Goal: Find contact information: Find contact information

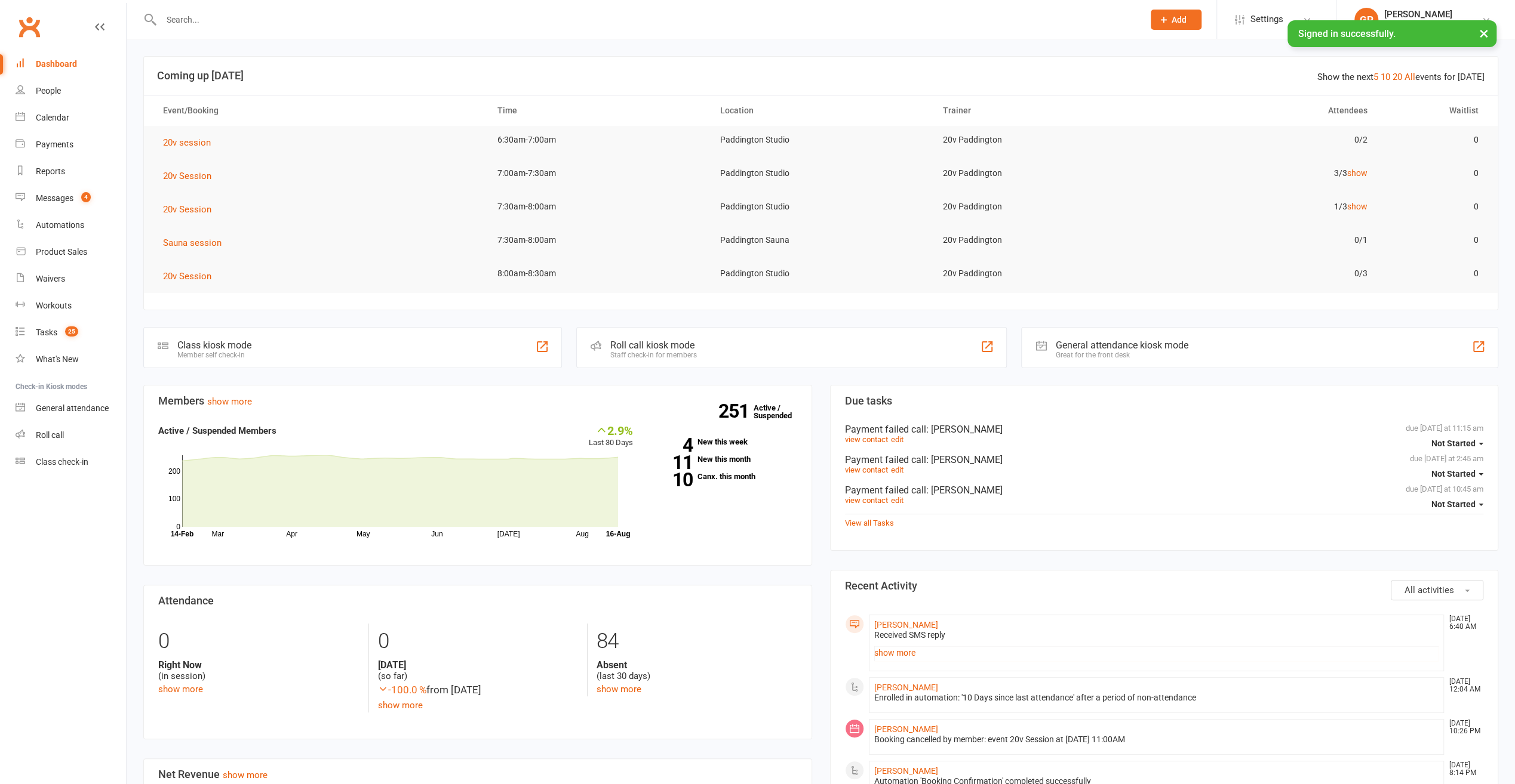
click at [1482, 34] on button "×" at bounding box center [1484, 33] width 22 height 25
click at [1488, 16] on icon at bounding box center [1486, 19] width 10 height 10
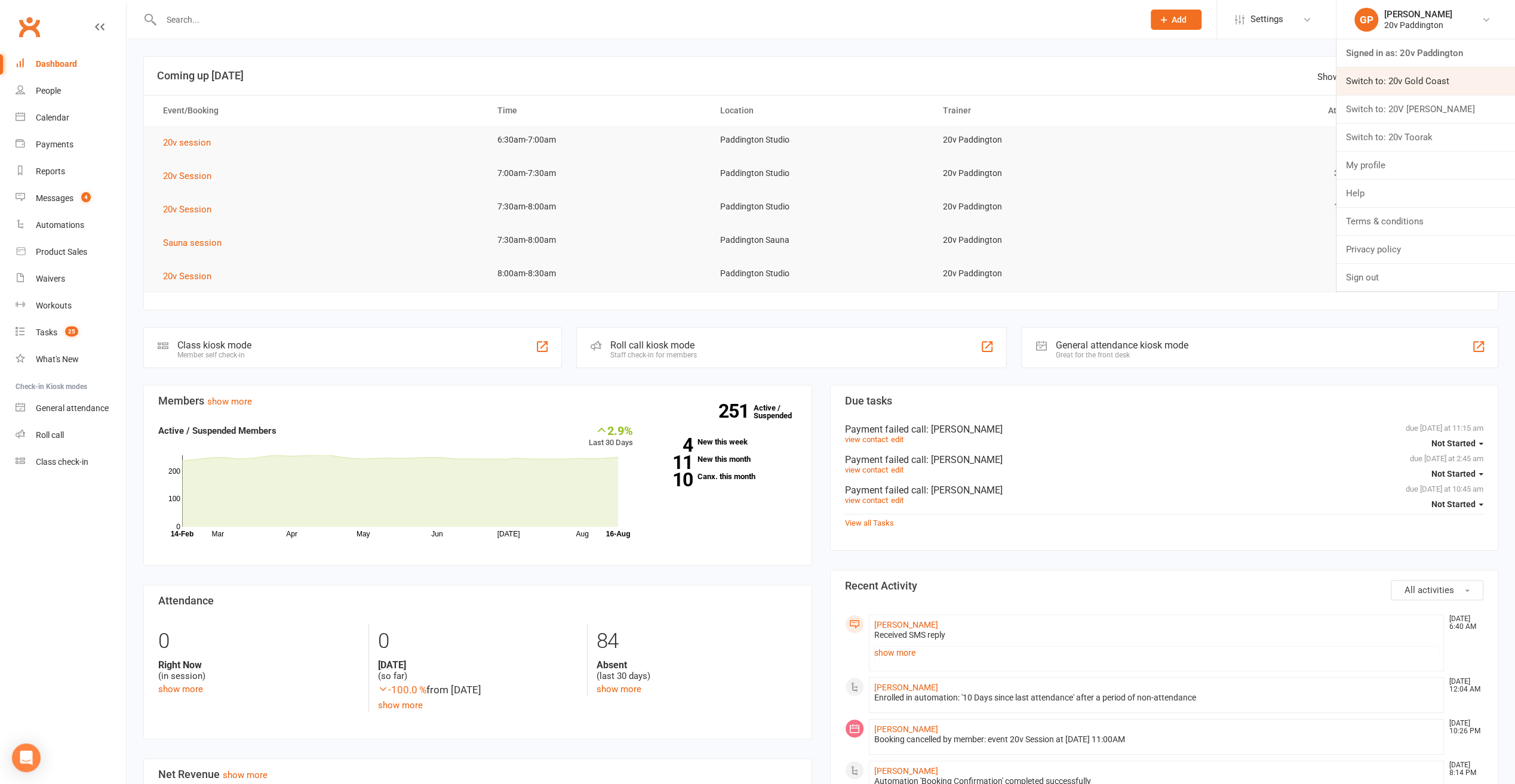
click at [1450, 80] on link "Switch to: 20v Gold Coast" at bounding box center [1425, 81] width 178 height 27
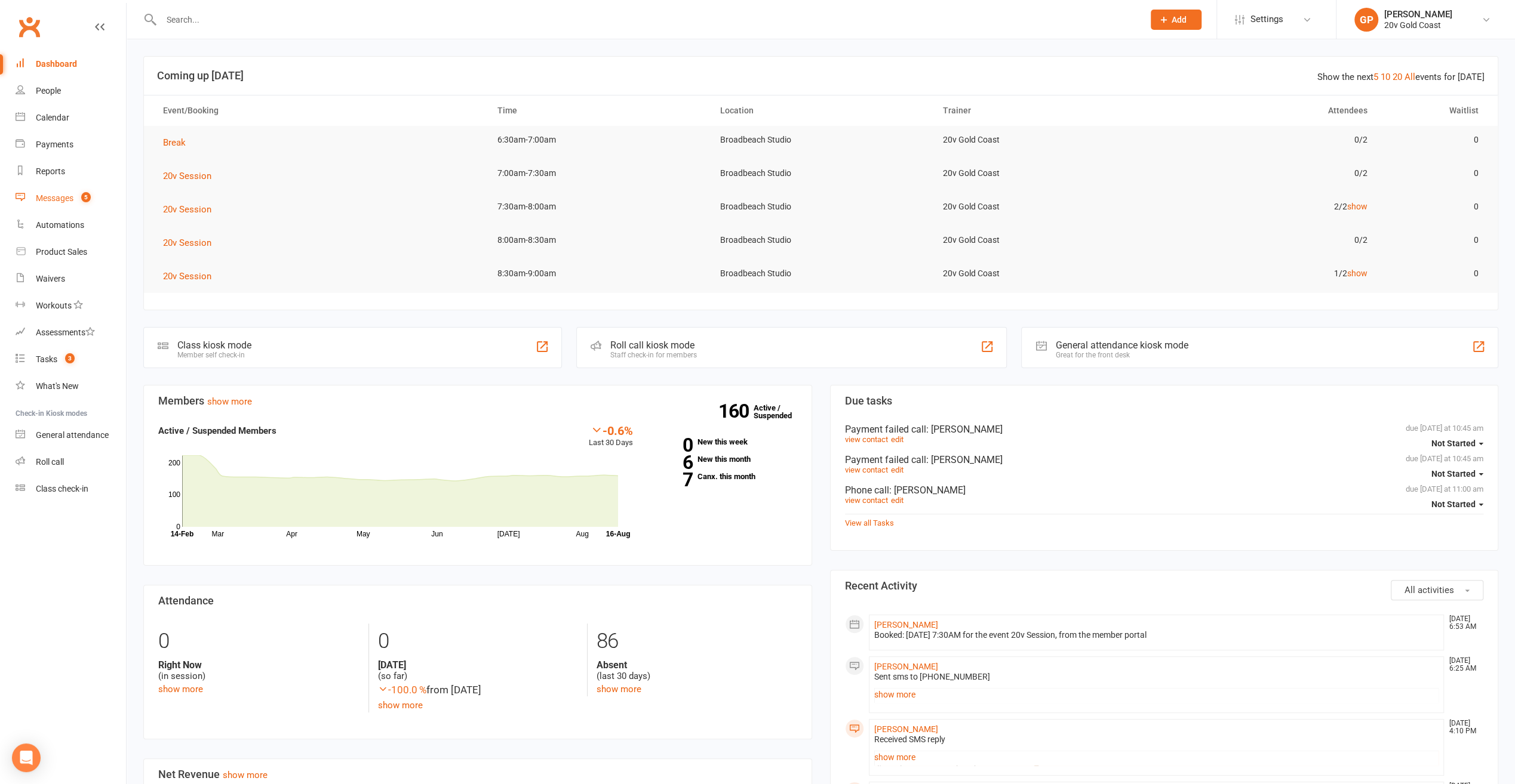
click at [53, 204] on link "Messages 5" at bounding box center [71, 199] width 111 height 27
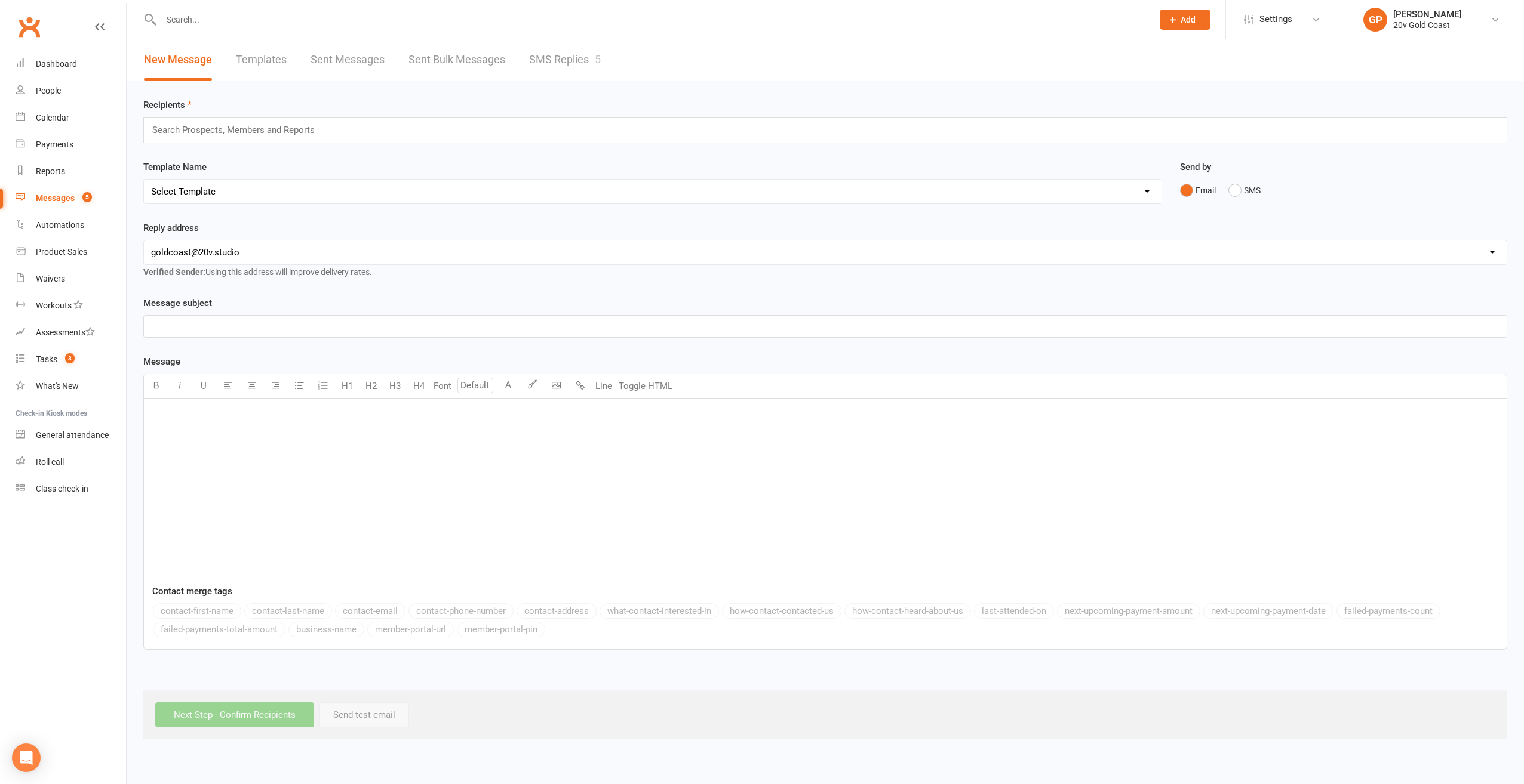
click at [580, 56] on link "SMS Replies 5" at bounding box center [564, 59] width 72 height 41
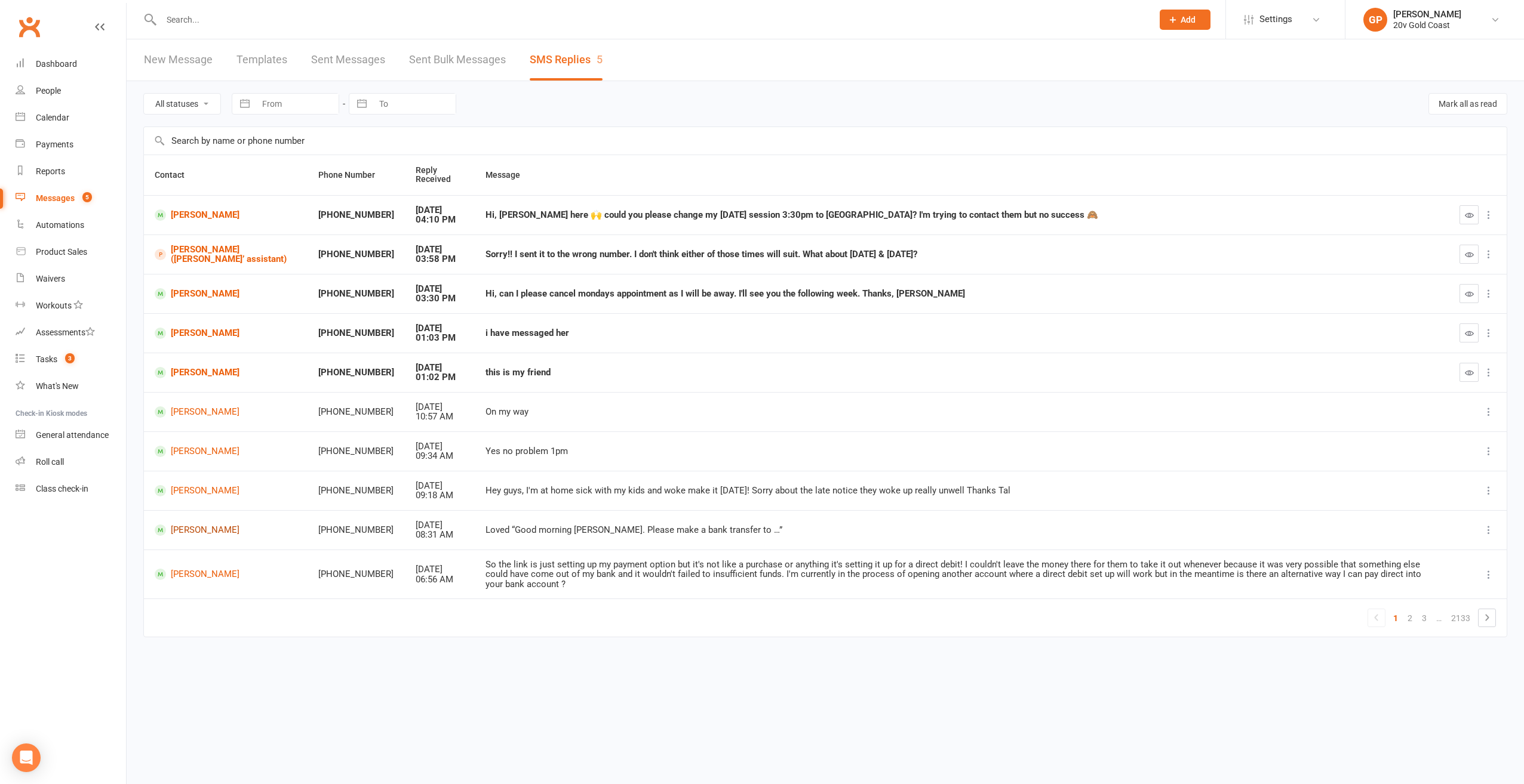
click at [189, 530] on link "[PERSON_NAME]" at bounding box center [225, 531] width 142 height 11
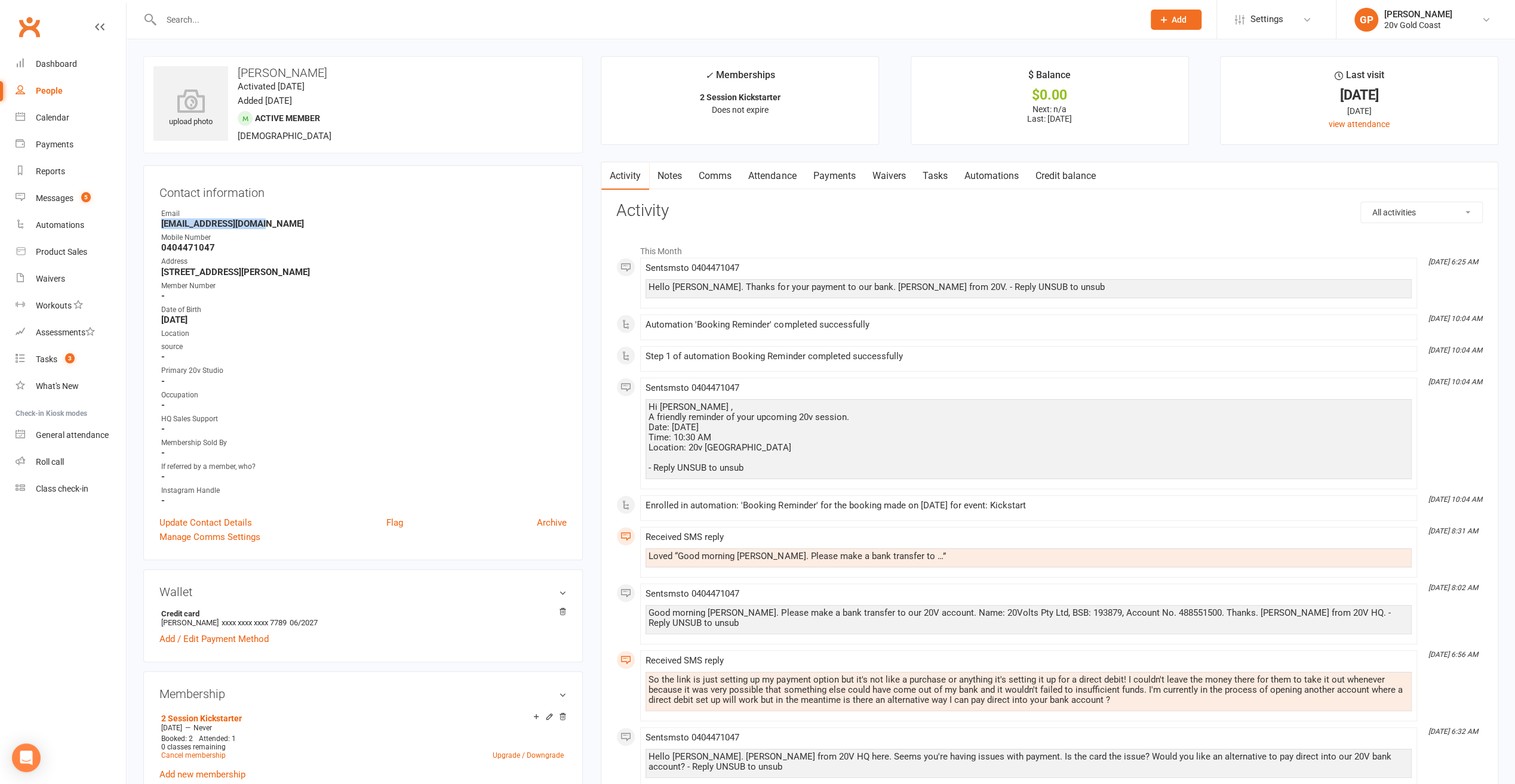
drag, startPoint x: 254, startPoint y: 222, endPoint x: 161, endPoint y: 222, distance: 93.0
click at [161, 222] on strong "[EMAIL_ADDRESS][DOMAIN_NAME]" at bounding box center [364, 223] width 405 height 11
copy strong "[EMAIL_ADDRESS][DOMAIN_NAME]"
click at [45, 88] on div "People" at bounding box center [49, 91] width 27 height 10
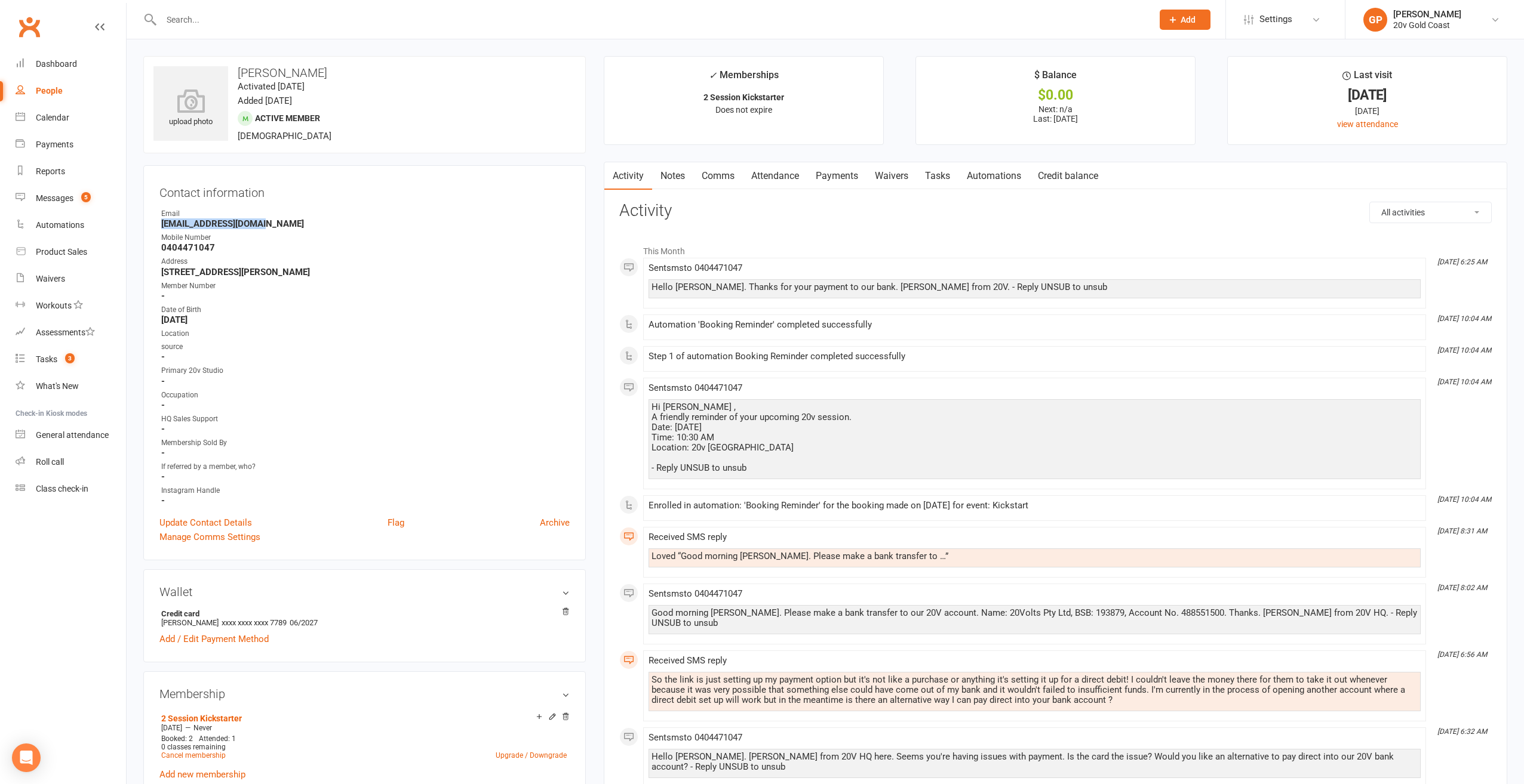
select select "100"
